Goal: Task Accomplishment & Management: Use online tool/utility

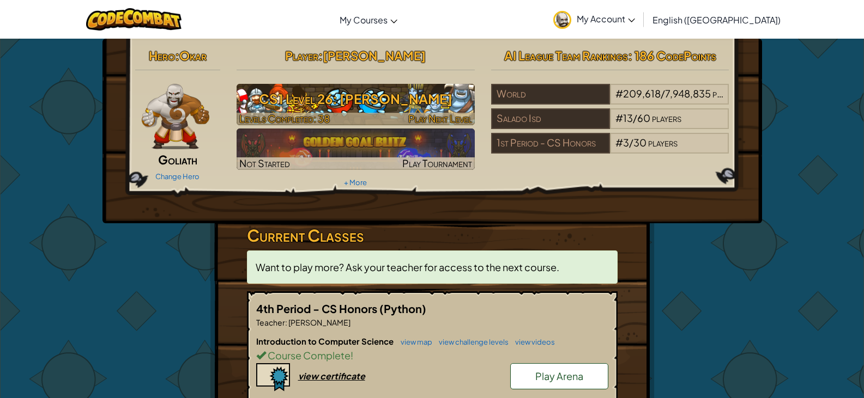
click at [330, 93] on h3 "CS1 Level 26: [PERSON_NAME]" at bounding box center [356, 99] width 238 height 25
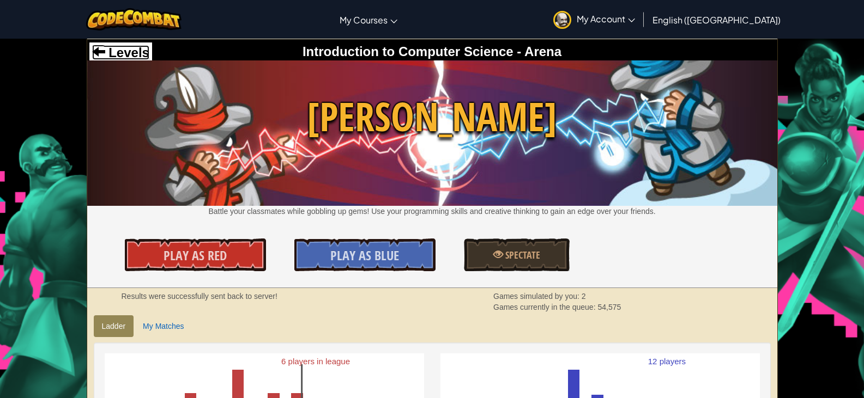
click at [121, 49] on span "Levels" at bounding box center [127, 52] width 44 height 15
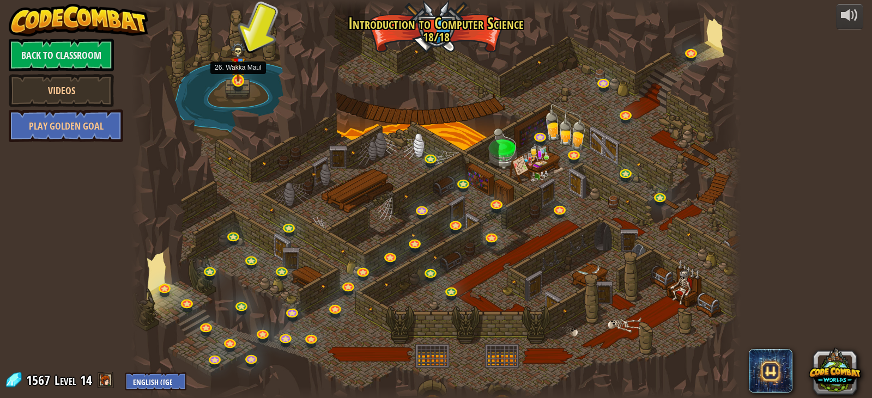
click at [231, 81] on img at bounding box center [238, 62] width 15 height 40
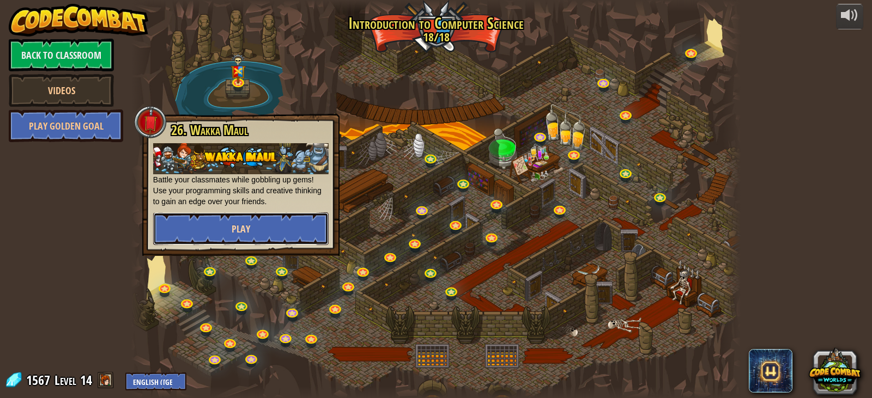
click at [280, 224] on button "Play" at bounding box center [241, 229] width 176 height 33
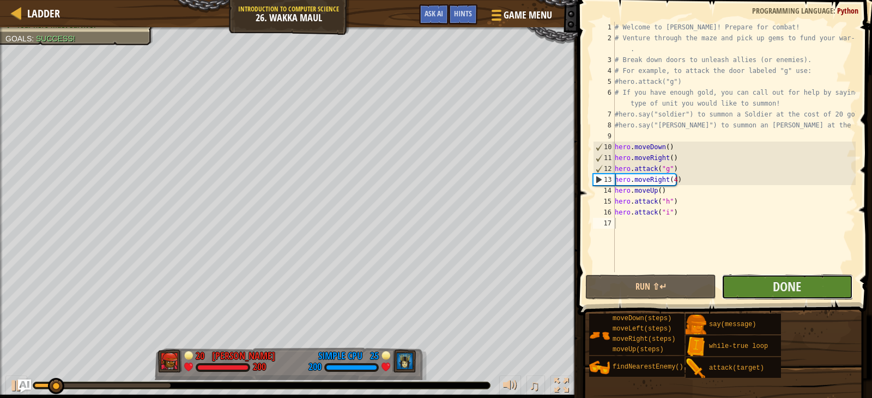
click at [763, 286] on button "Done" at bounding box center [787, 287] width 131 height 25
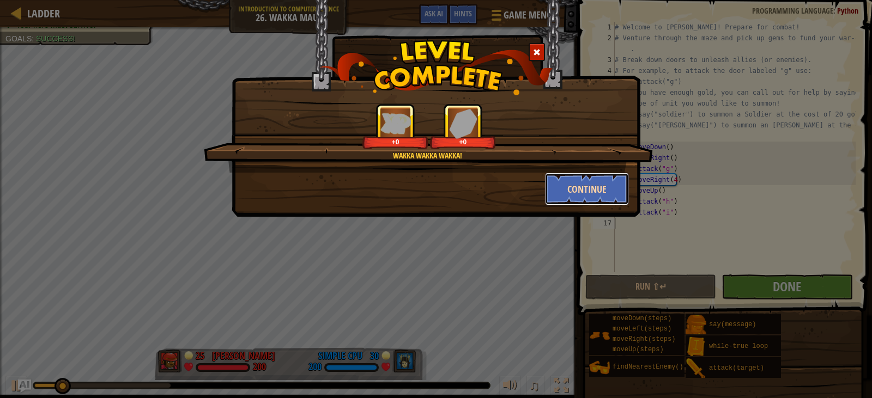
click at [589, 186] on button "Continue" at bounding box center [587, 189] width 84 height 33
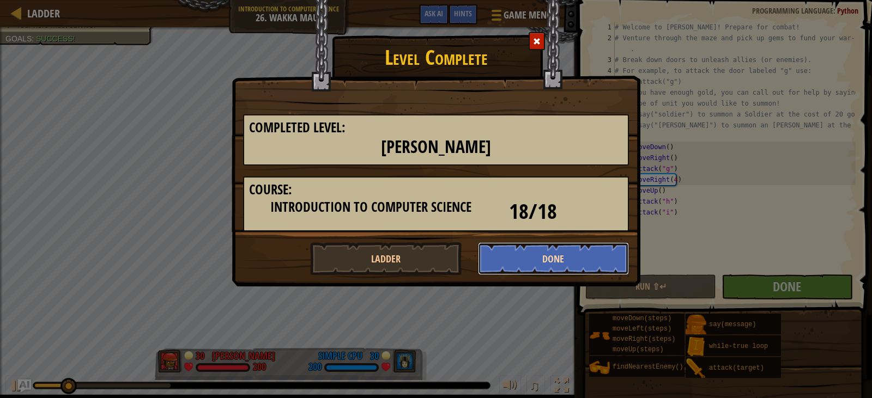
click at [525, 259] on button "Done" at bounding box center [554, 259] width 152 height 33
